Goal: Obtain resource: Download file/media

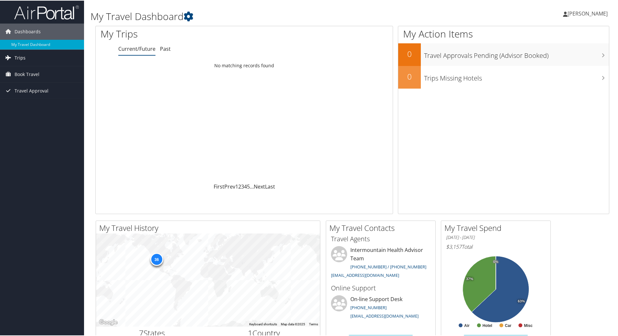
click at [33, 61] on link "Trips" at bounding box center [42, 57] width 84 height 16
click at [39, 80] on link "Past Trips" at bounding box center [42, 80] width 84 height 10
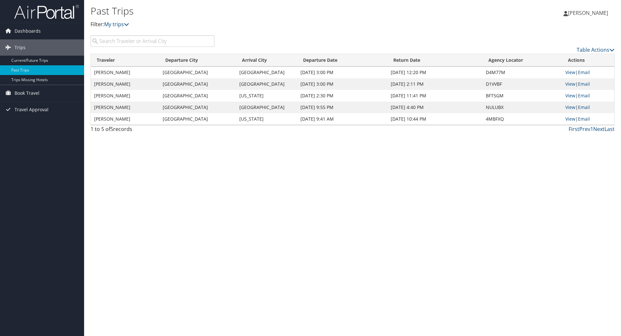
click at [223, 85] on td "Chicago" at bounding box center [197, 84] width 77 height 12
click at [565, 84] on link "View" at bounding box center [570, 84] width 10 height 6
click at [568, 73] on link "View" at bounding box center [570, 72] width 10 height 6
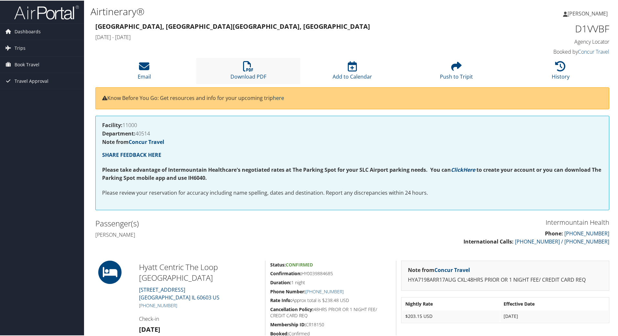
click at [256, 70] on li "Download PDF" at bounding box center [248, 70] width 104 height 26
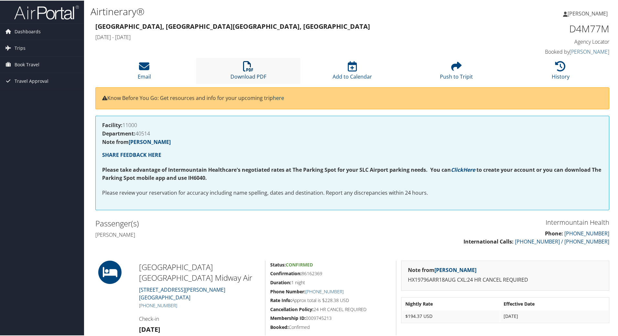
click at [246, 69] on icon at bounding box center [248, 65] width 10 height 10
click at [150, 142] on link "Neil Jacobsen" at bounding box center [150, 141] width 42 height 7
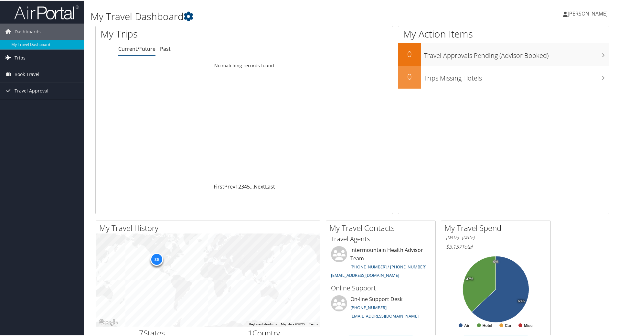
click at [28, 55] on link "Trips" at bounding box center [42, 57] width 84 height 16
click at [34, 80] on link "Past Trips" at bounding box center [42, 80] width 84 height 10
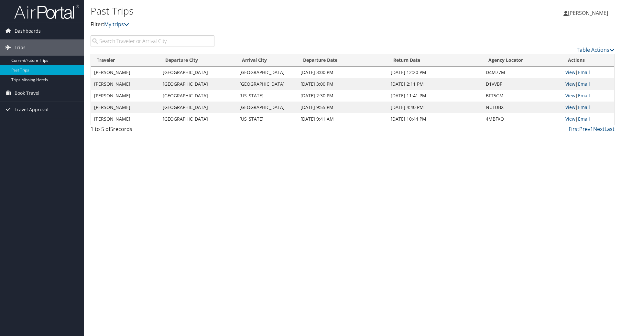
click at [568, 84] on link "View" at bounding box center [570, 84] width 10 height 6
